Goal: Information Seeking & Learning: Learn about a topic

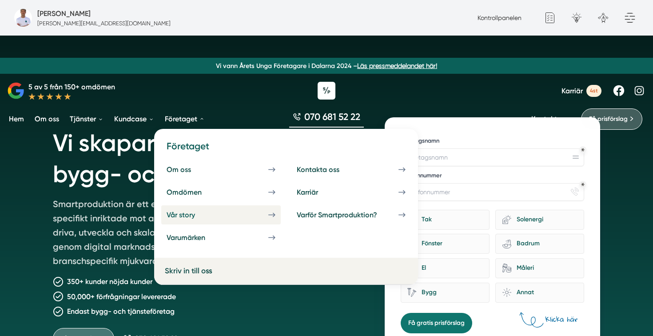
click at [197, 220] on link "Vår story" at bounding box center [221, 214] width 120 height 19
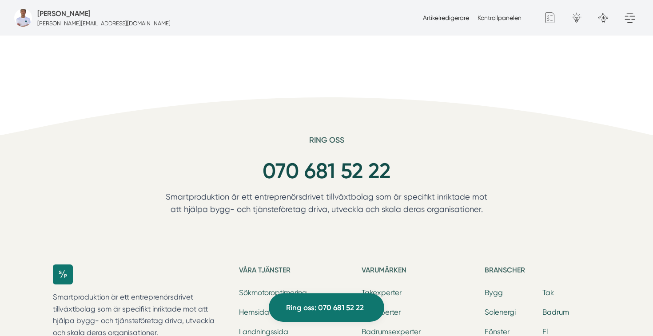
scroll to position [1512, 0]
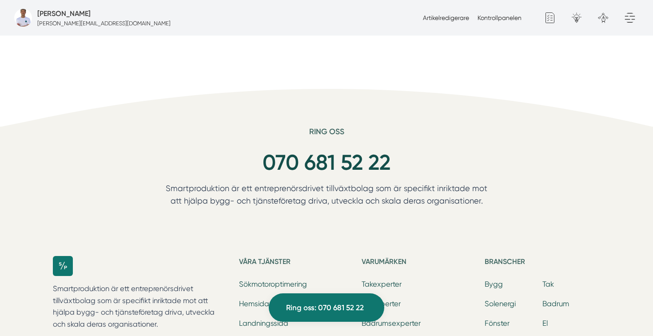
drag, startPoint x: 325, startPoint y: 147, endPoint x: 181, endPoint y: 101, distance: 151.4
copy blockquote "Smartproduktion Sverige AB startas som aktiebolag av Victor och Niclas med ett …"
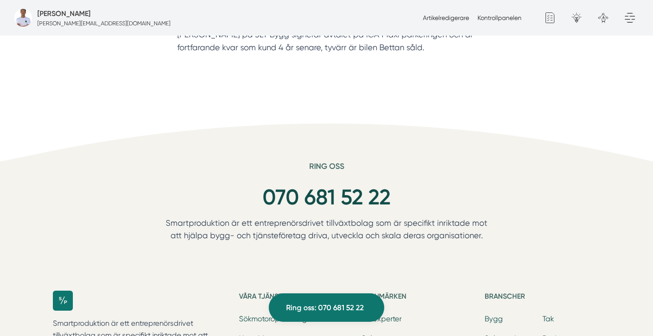
scroll to position [1474, 0]
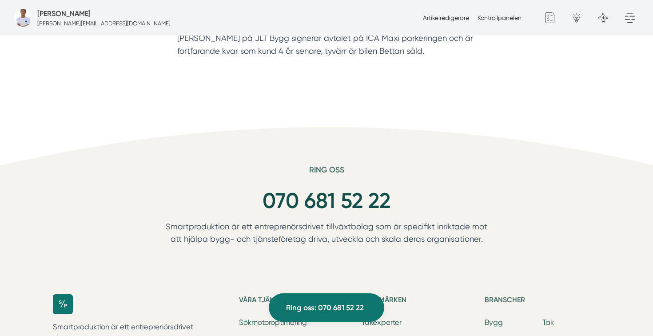
drag, startPoint x: 322, startPoint y: 183, endPoint x: 187, endPoint y: 142, distance: 141.6
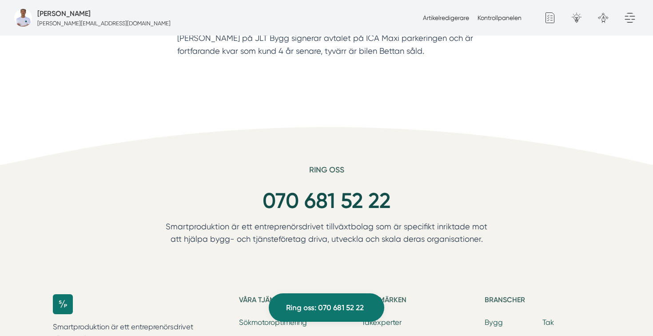
copy blockquote "Smartproduktion Sverige AB startas som aktiebolag av [PERSON_NAME] och [PERSON_…"
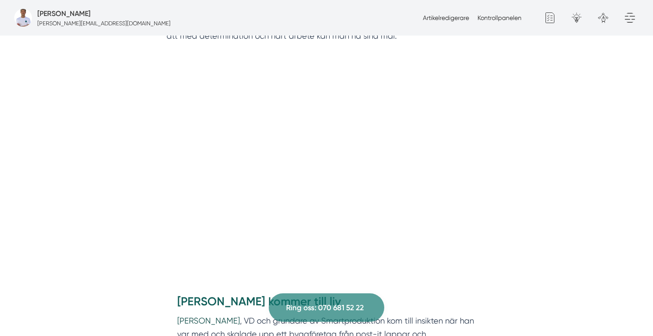
scroll to position [0, 0]
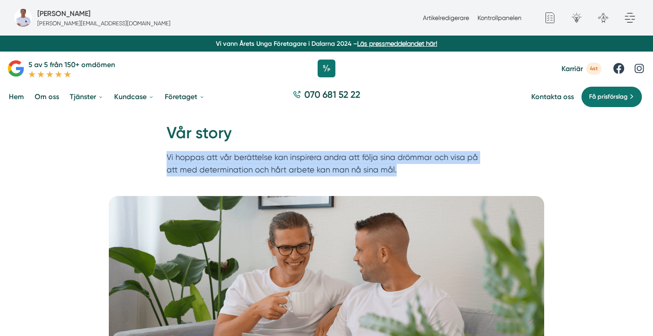
drag, startPoint x: 398, startPoint y: 174, endPoint x: 164, endPoint y: 158, distance: 235.3
click at [164, 158] on div "Hem » Företaget » Vår story Vår story Vi hoppas att vår berättelse kan inspirer…" at bounding box center [326, 151] width 341 height 58
copy p "Vi hoppas att vår berättelse kan inspirera andra att följa sina drömmar och vis…"
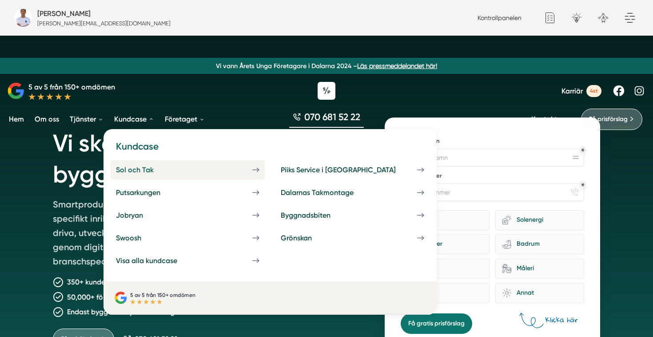
click at [130, 166] on div "Sol och Tak" at bounding box center [145, 169] width 59 height 8
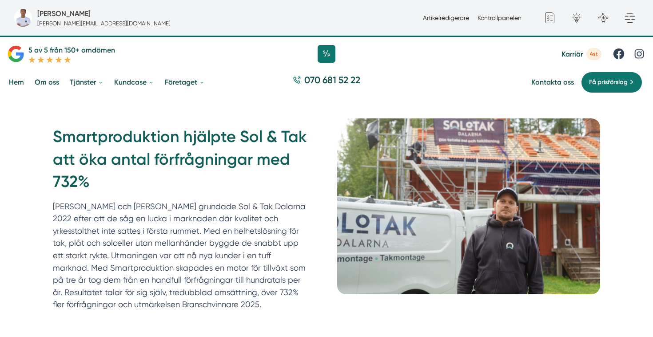
scroll to position [20, 0]
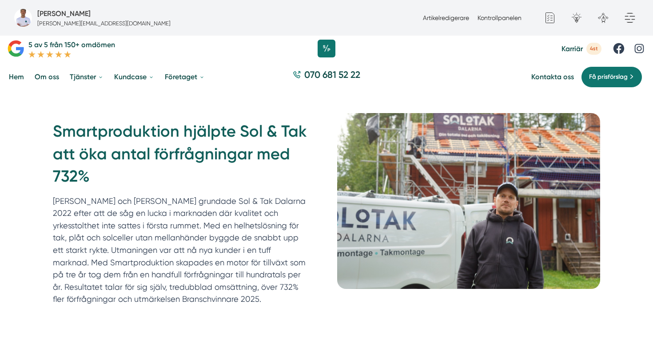
drag, startPoint x: 201, startPoint y: 249, endPoint x: 235, endPoint y: 280, distance: 45.6
click at [235, 280] on p "[PERSON_NAME] och [PERSON_NAME] grundade Sol & Tak Dalarna 2022 efter att de så…" at bounding box center [181, 250] width 256 height 110
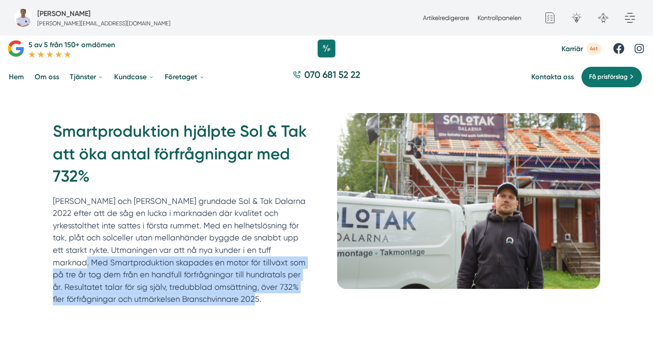
copy p "Med Smartproduktion skapades en motor för tillväxt som på tre år tog dem från e…"
drag, startPoint x: 203, startPoint y: 249, endPoint x: 232, endPoint y: 304, distance: 62.1
click at [232, 305] on p "[PERSON_NAME] och [PERSON_NAME] grundade Sol & Tak Dalarna 2022 efter att de så…" at bounding box center [181, 250] width 256 height 110
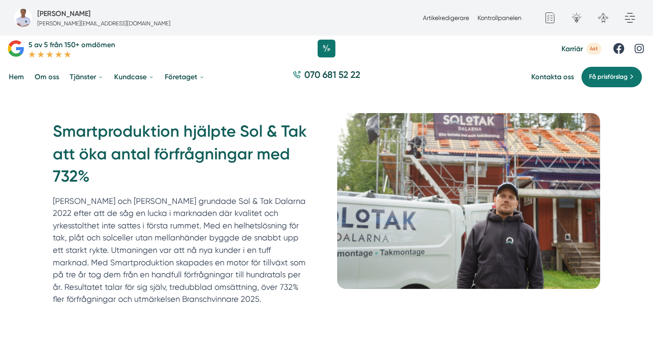
click at [239, 216] on p "[PERSON_NAME] och [PERSON_NAME] grundade Sol & Tak Dalarna 2022 efter att de så…" at bounding box center [181, 250] width 256 height 110
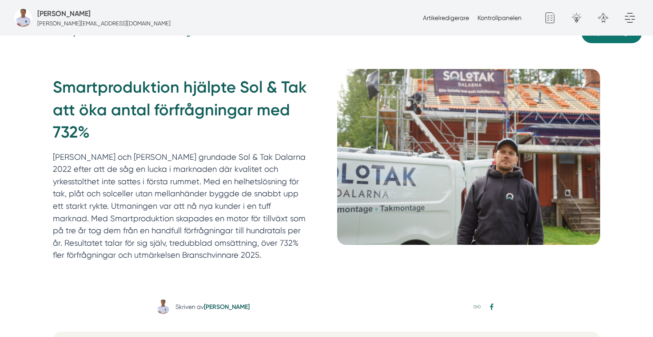
scroll to position [76, 0]
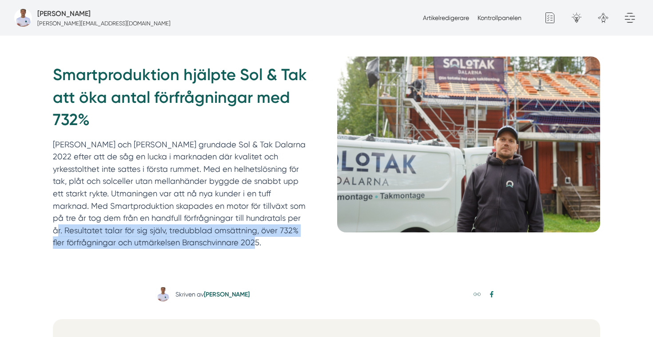
drag, startPoint x: 185, startPoint y: 240, endPoint x: 212, endPoint y: 220, distance: 33.2
click at [212, 220] on p "[PERSON_NAME] och [PERSON_NAME] grundade Sol & Tak Dalarna 2022 efter att de så…" at bounding box center [181, 193] width 256 height 110
copy p "Resultatet talar för sig själv, tredubblad omsättning, över 732% fler förfrågni…"
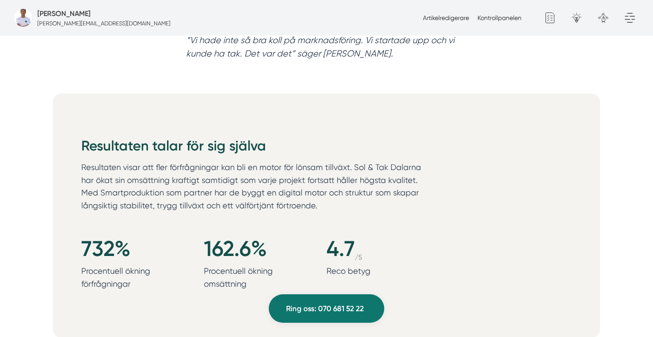
scroll to position [923, 0]
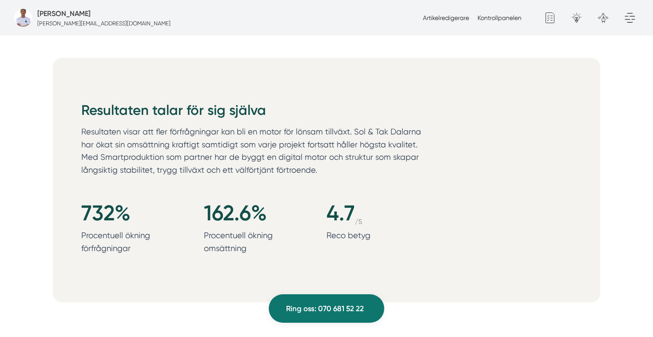
drag, startPoint x: 318, startPoint y: 158, endPoint x: 60, endPoint y: 117, distance: 261.1
click at [60, 117] on div "Resultaten talar för sig själva Resultaten visar att fler förfrågningar kan bli…" at bounding box center [327, 180] width 548 height 244
copy p "Resultaten visar att fler förfrågningar kan bli en motor för lönsam tillväxt. S…"
click at [271, 137] on p "Resultaten visar att fler förfrågningar kan bli en motor för lönsam tillväxt. S…" at bounding box center [251, 152] width 341 height 55
drag, startPoint x: 79, startPoint y: 143, endPoint x: 320, endPoint y: 159, distance: 241.0
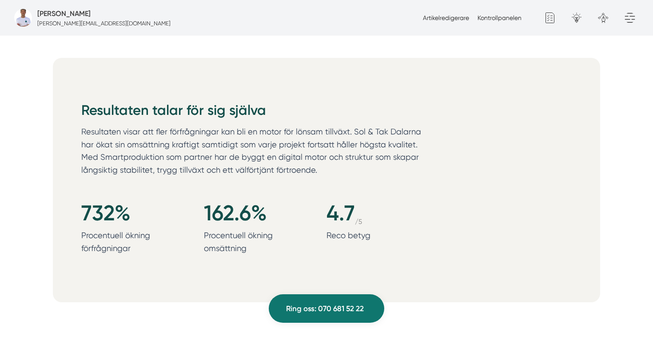
click at [320, 159] on div "Resultaten talar för sig själva Resultaten visar att fler förfrågningar kan bli…" at bounding box center [327, 180] width 548 height 244
copy p "Med Smartproduktion som partner har de byggt en digital motor och struktur som …"
drag, startPoint x: 137, startPoint y: 234, endPoint x: 80, endPoint y: 223, distance: 58.9
click at [80, 223] on div "Resultaten talar för sig själva Resultaten visar att fler förfrågningar kan bli…" at bounding box center [327, 180] width 548 height 244
copy p "Procentuell ökning förfrågningar"
